Goal: Information Seeking & Learning: Learn about a topic

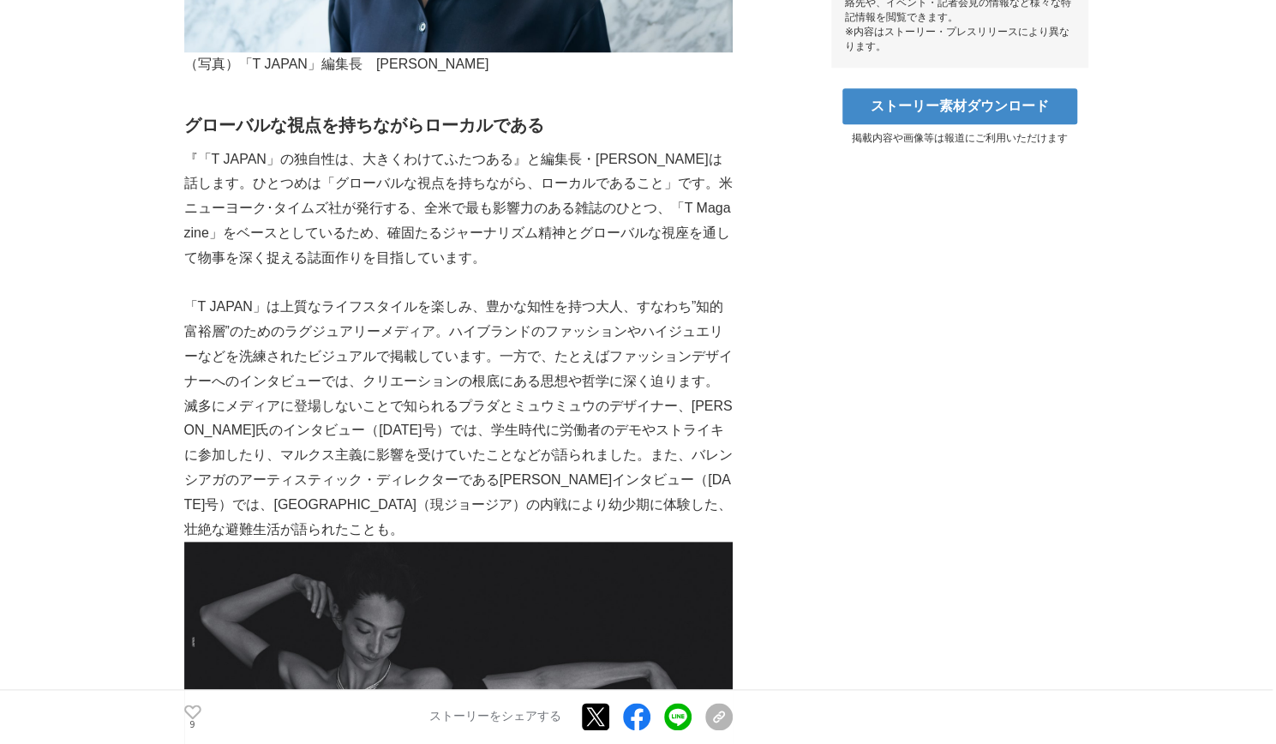
scroll to position [888, 0]
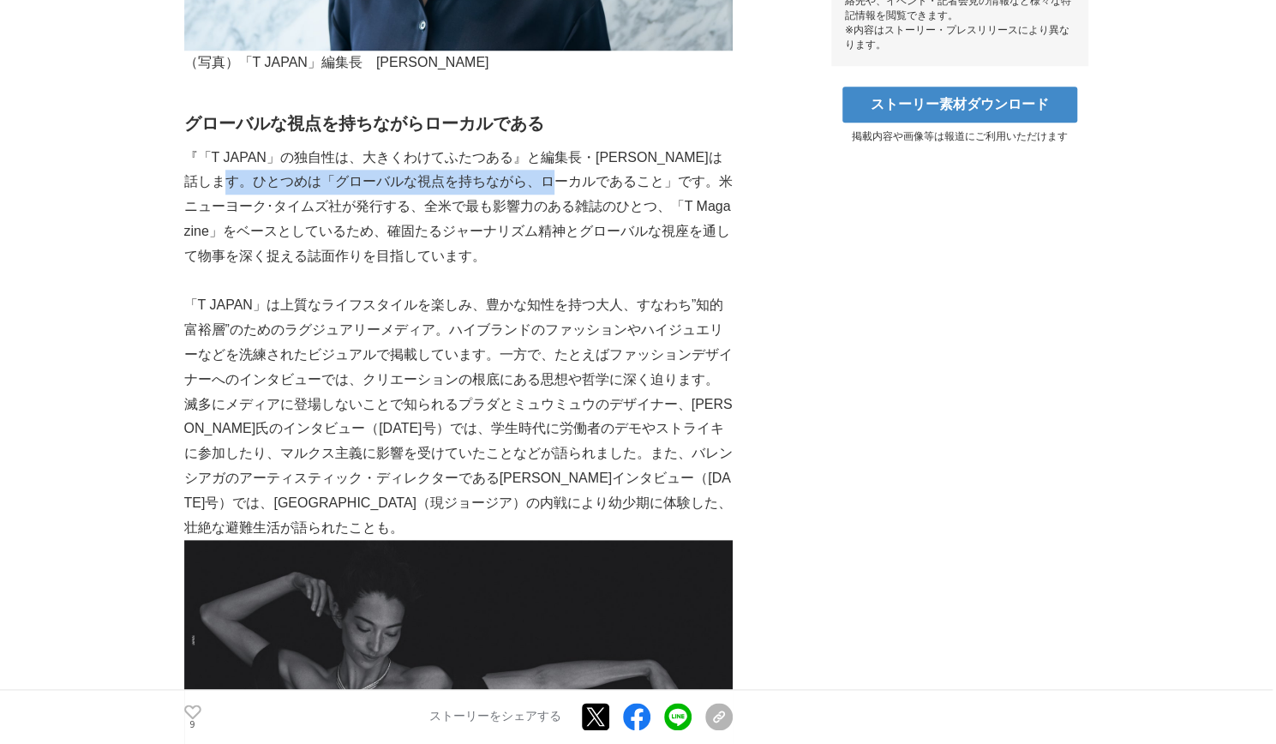
drag, startPoint x: 619, startPoint y: 182, endPoint x: 295, endPoint y: 193, distance: 324.2
click at [295, 193] on p "『「T JAPAN」の独自性は、大きくわけてふたつある』と編集長・[PERSON_NAME]は話します。ひとつめは「グローバルな視点を持ちながら、ローカルであ…" at bounding box center [458, 207] width 549 height 123
copy p "グローバルな視点を持ちながら、ローカルであること"
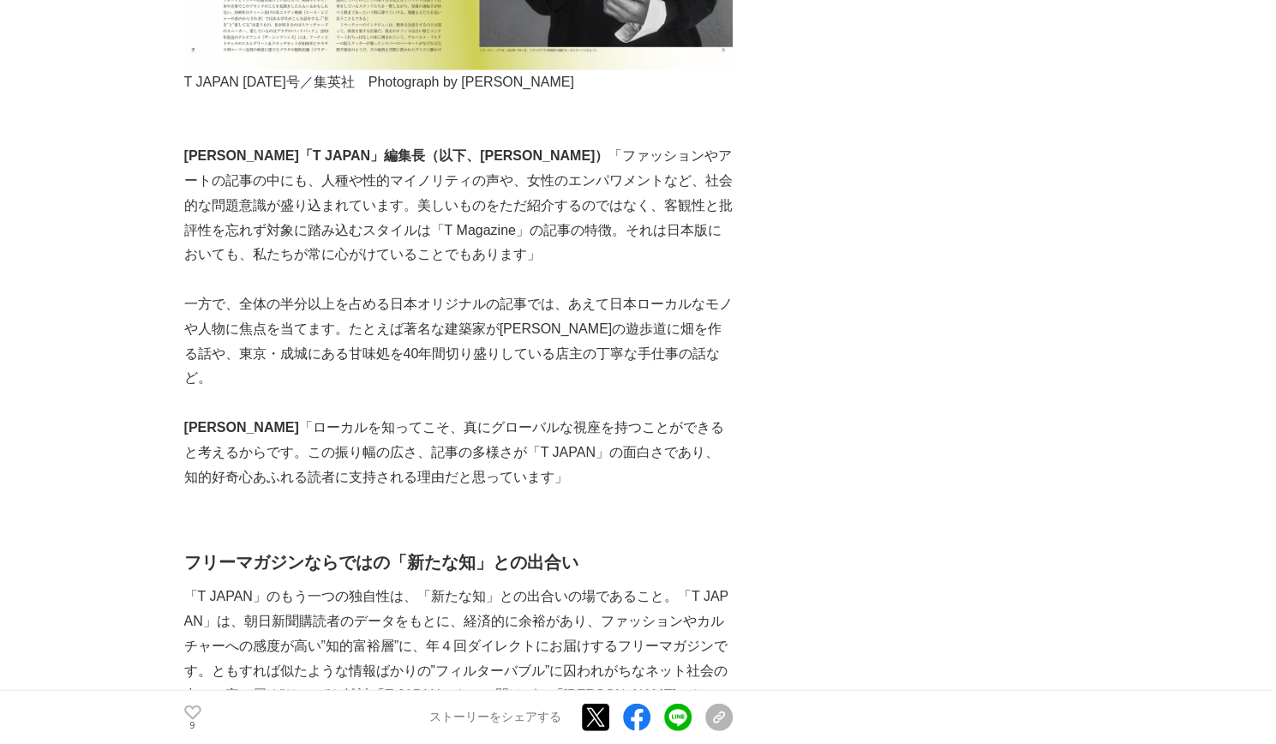
scroll to position [2135, 0]
drag, startPoint x: 565, startPoint y: 183, endPoint x: 678, endPoint y: 183, distance: 113.2
click at [678, 183] on p "[PERSON_NAME]「T JAPAN」編集長（以下、[PERSON_NAME]） 「ファッションやアートの記事の中にも、人種や性的マイノリティの声や、女…" at bounding box center [458, 207] width 549 height 123
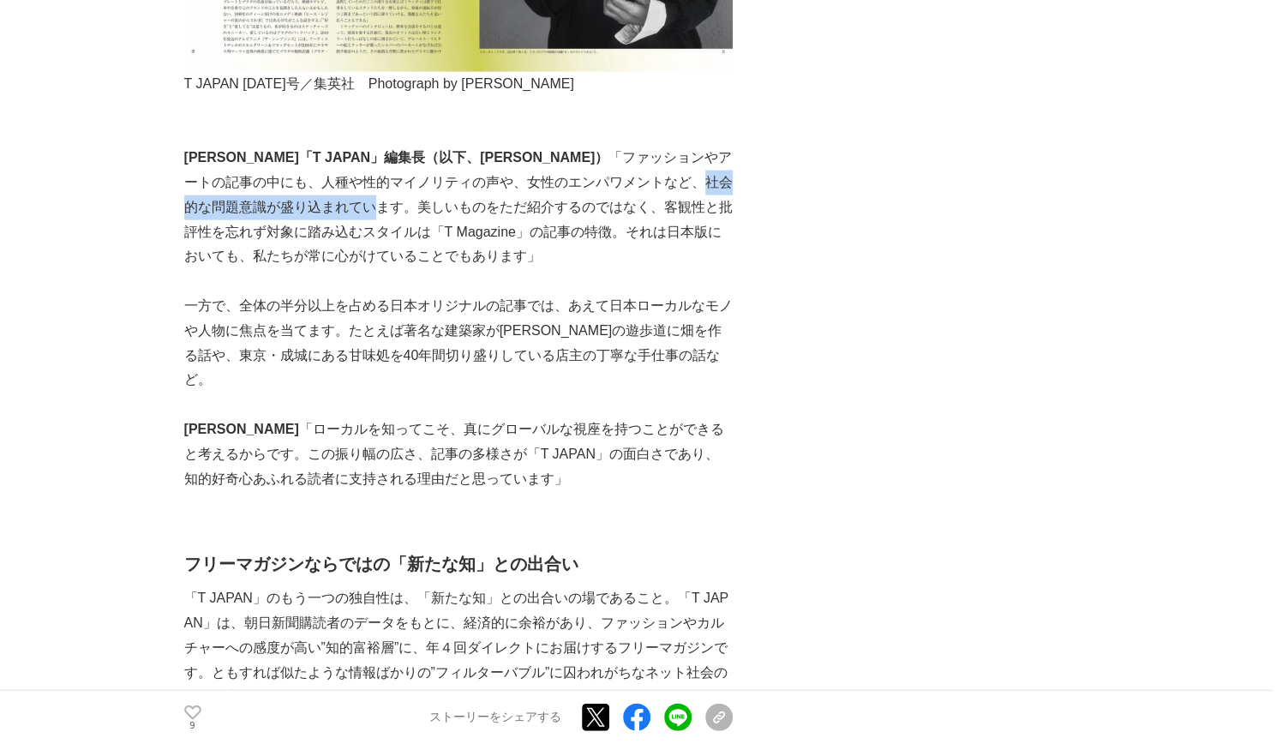
drag, startPoint x: 559, startPoint y: 182, endPoint x: 241, endPoint y: 202, distance: 318.7
click at [241, 202] on p "[PERSON_NAME]「T JAPAN」編集長（以下、[PERSON_NAME]） 「ファッションやアートの記事の中にも、人種や性的マイノリティの声や、女…" at bounding box center [458, 207] width 549 height 123
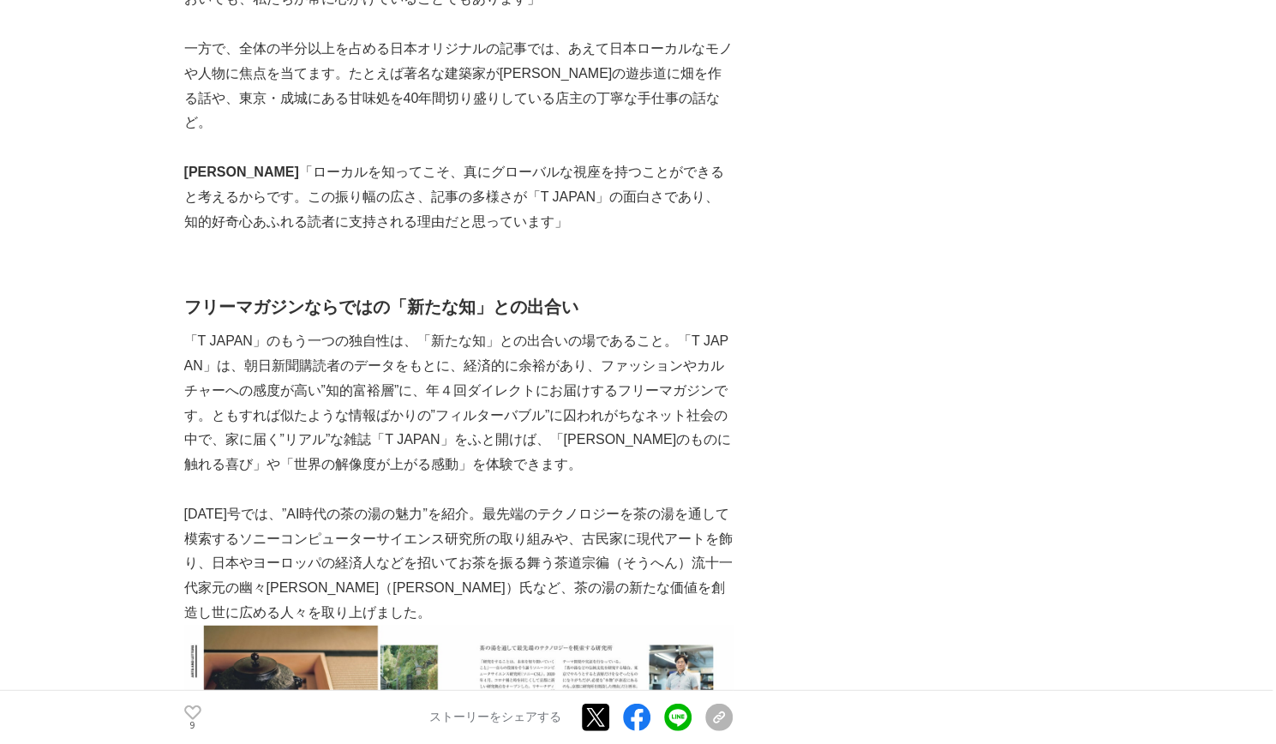
scroll to position [2478, 0]
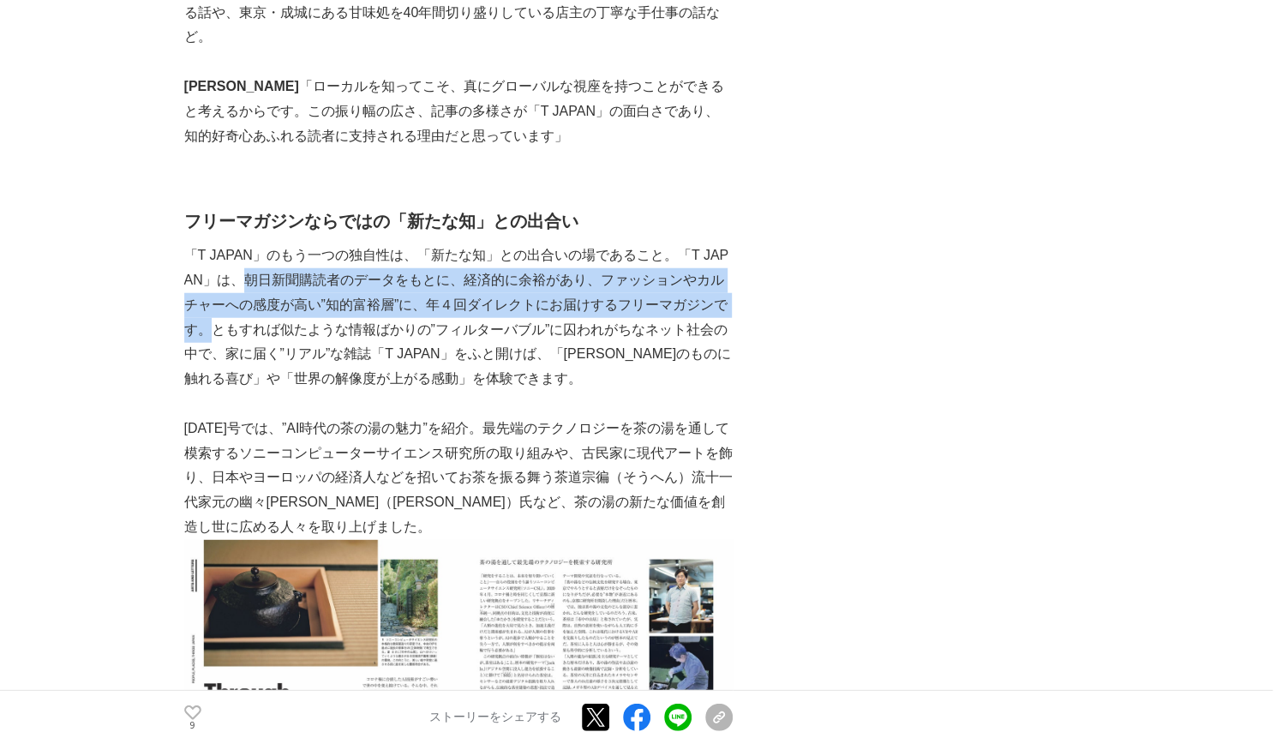
drag, startPoint x: 231, startPoint y: 255, endPoint x: 215, endPoint y: 306, distance: 54.0
click at [215, 306] on p "「T JAPAN」のもう一つの独自性は、「新たな知」との出合いの場であること。「T JAPAN」は、朝日新聞購読者のデータをもとに、経済的に余裕があり、ファッ…" at bounding box center [458, 317] width 549 height 148
copy p "朝日新聞購読者のデータをもとに、経済的に余裕があり、ファッションやカルチャーへの感度が高い”知的富裕層”に、年４回ダイレクトにお届けするフリーマガジンです。"
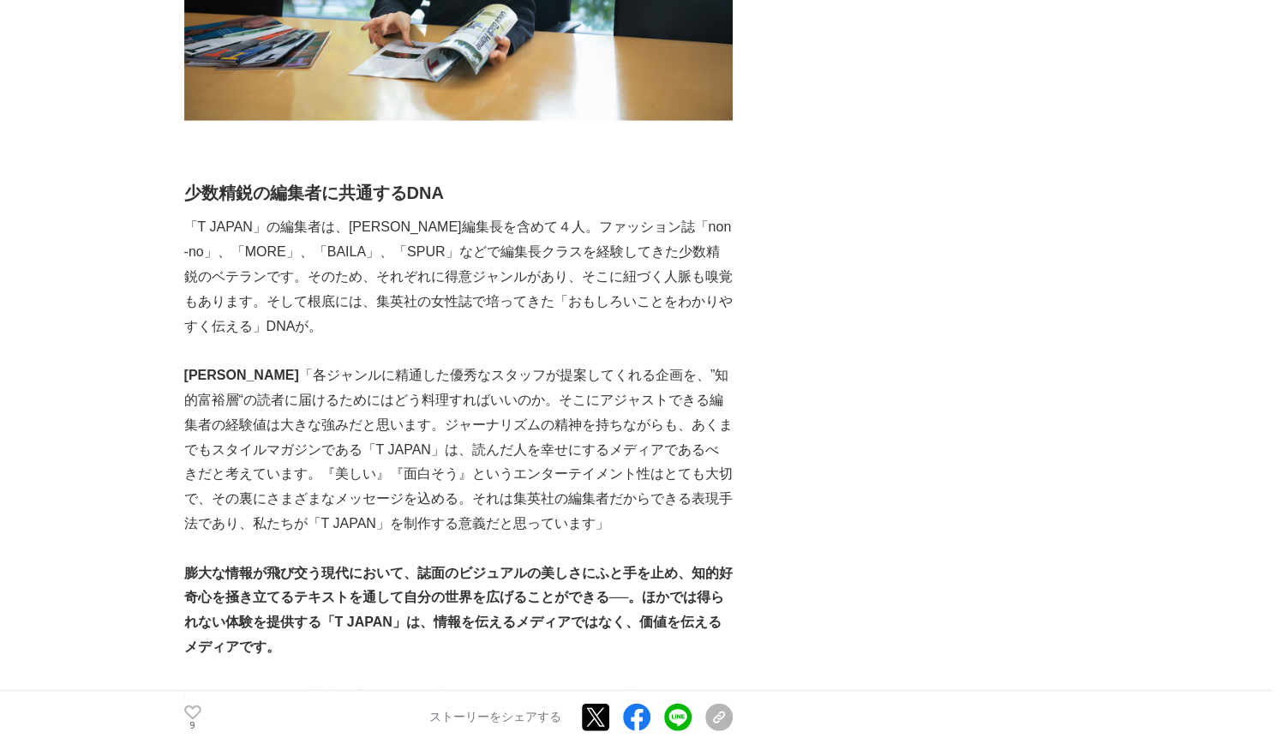
scroll to position [6027, 0]
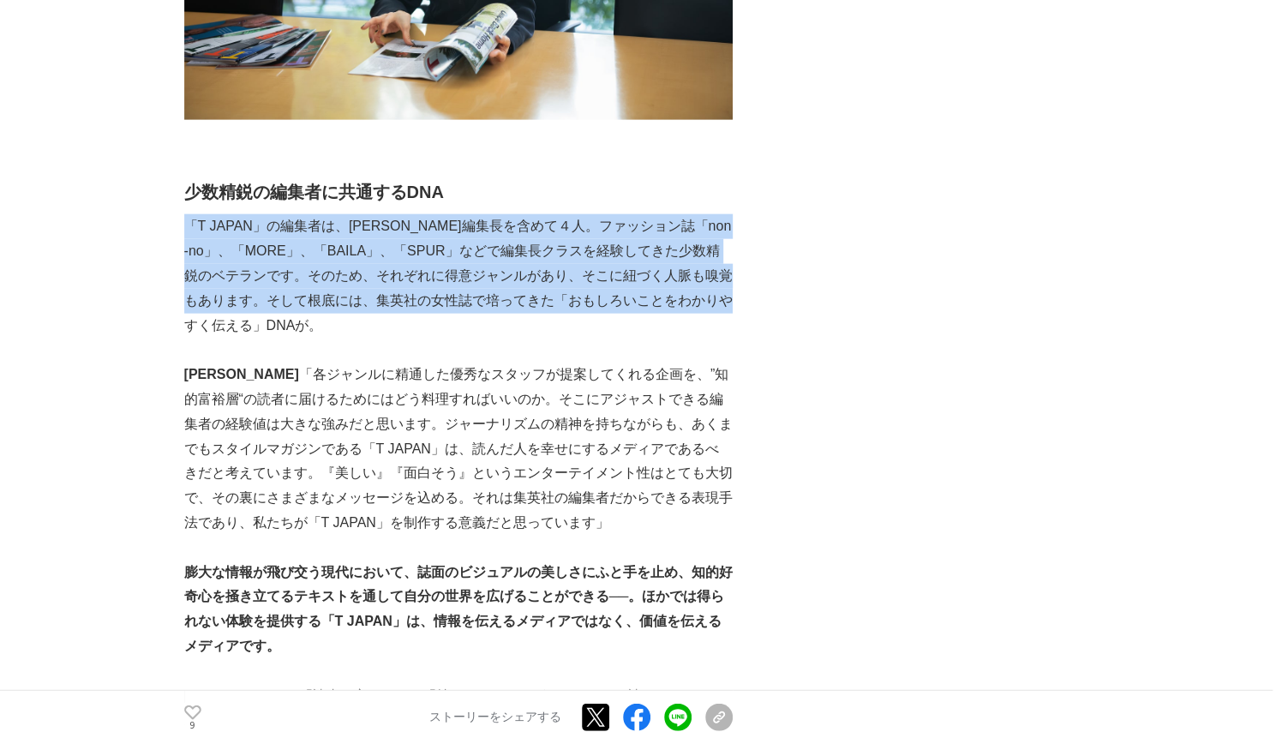
drag, startPoint x: 187, startPoint y: 178, endPoint x: 725, endPoint y: 255, distance: 543.7
click at [725, 255] on p "「T JAPAN」の編集者は、[PERSON_NAME]編集長を含めて４人。ファッション誌「non-no」、「MORE」、「BAILA」、「SPUR」などで編…" at bounding box center [458, 275] width 549 height 123
copy p "「T JAPAN」の編集者は、[PERSON_NAME]編集長を含めて４人。ファッション誌「non-no」、「MORE」、「BAILA」、「SPUR」などで編…"
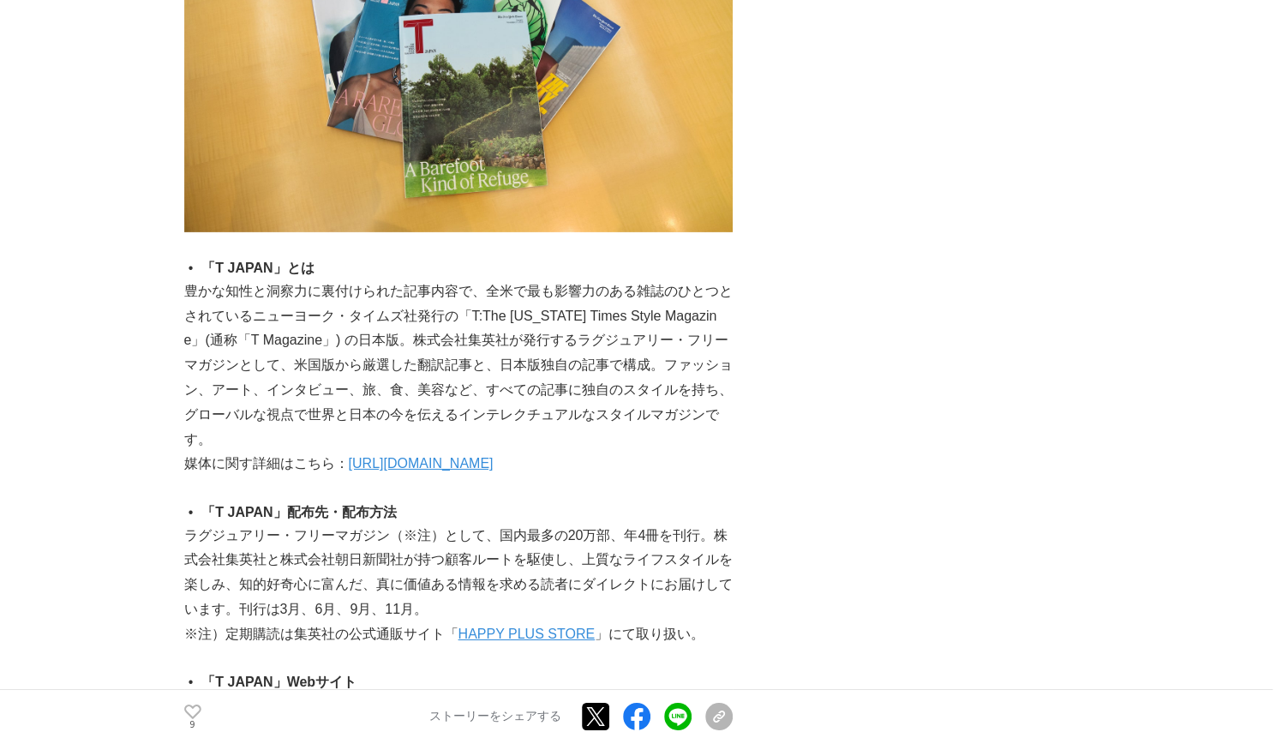
scroll to position [6970, 0]
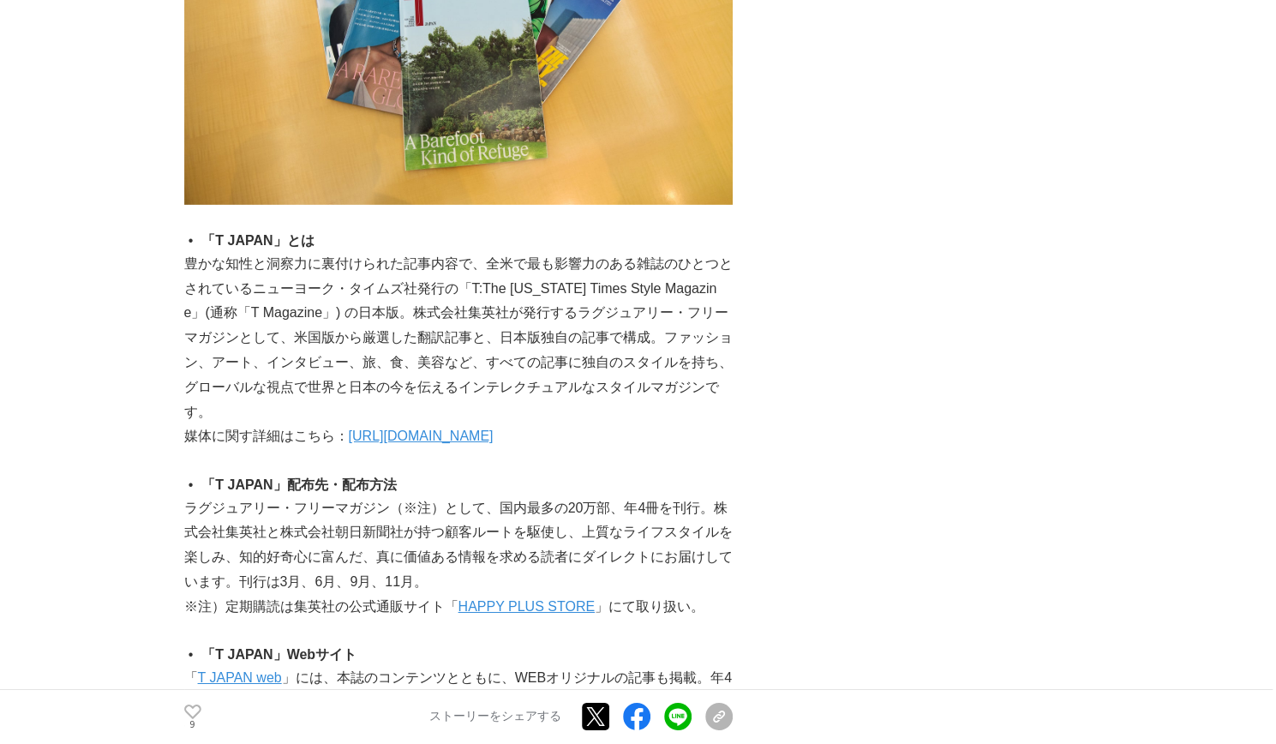
click at [247, 670] on link "T JAPAN web" at bounding box center [240, 677] width 84 height 15
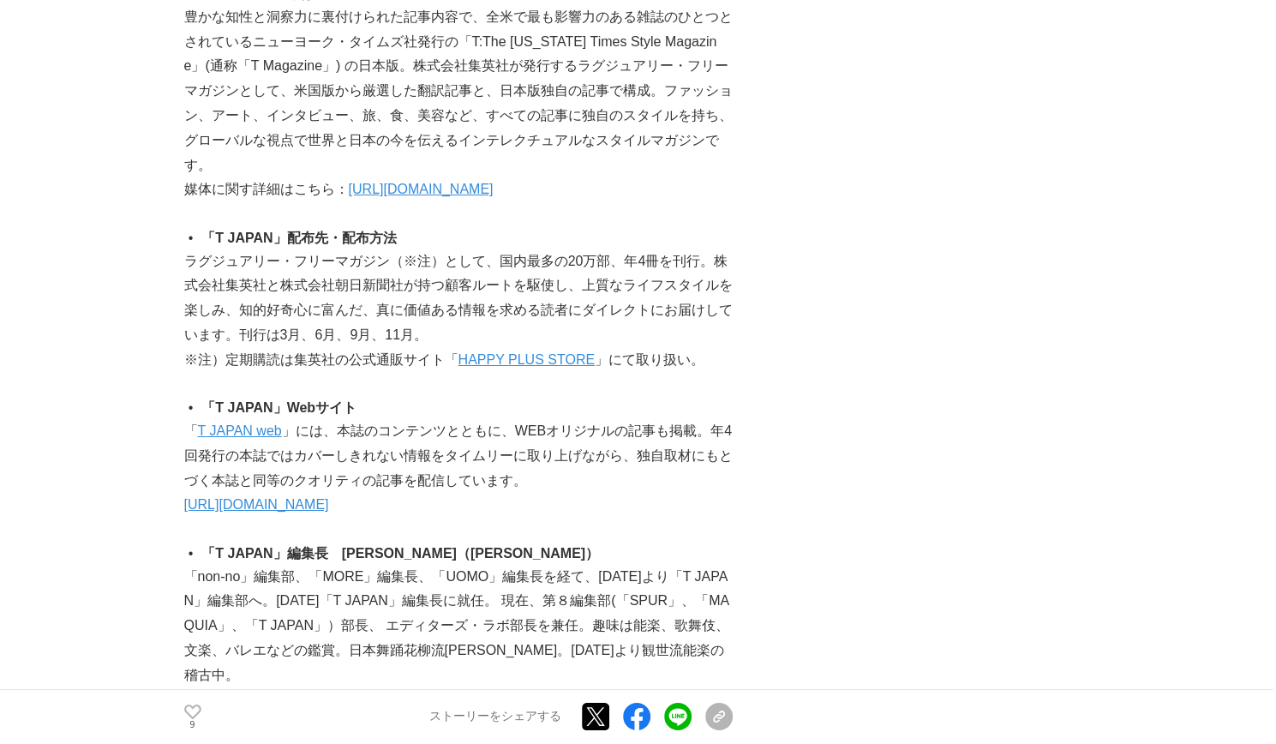
scroll to position [7313, 0]
